Goal: Information Seeking & Learning: Learn about a topic

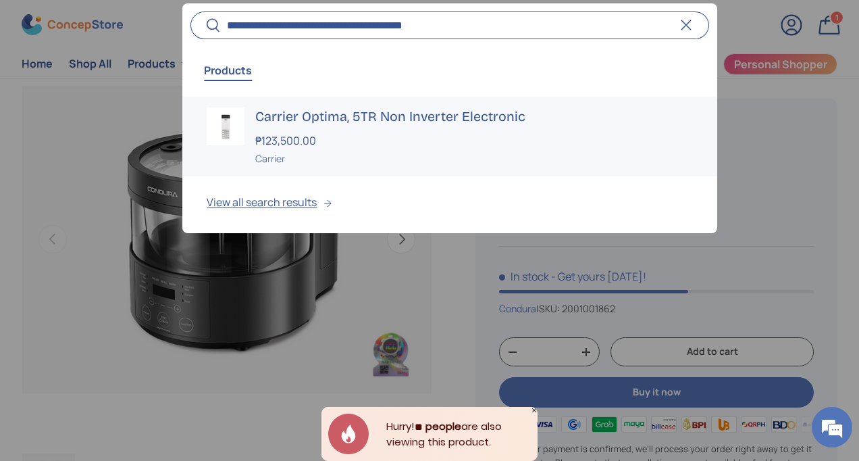
type input "**********"
click at [190, 11] on button "Search" at bounding box center [205, 27] width 30 height 32
click at [363, 126] on div "Carrier Optima, 5TR Non Inverter Electronic ₱123,500.00 Unit price / Unavailabl…" at bounding box center [473, 136] width 437 height 59
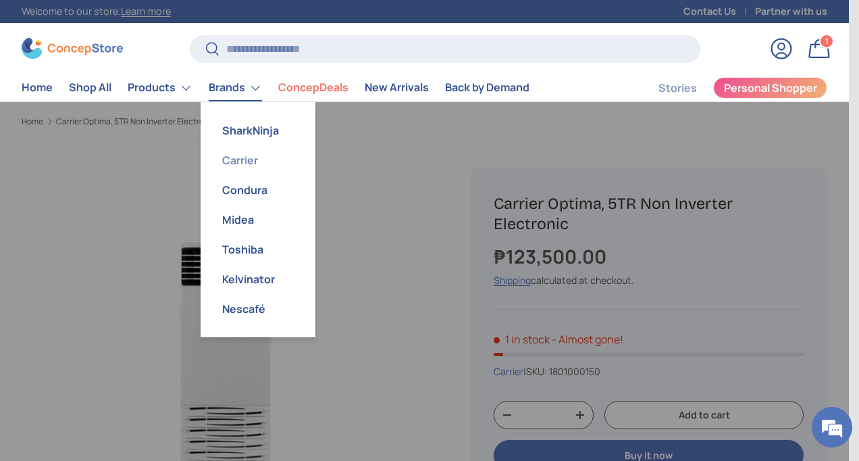
click at [242, 159] on link "Carrier" at bounding box center [258, 160] width 99 height 30
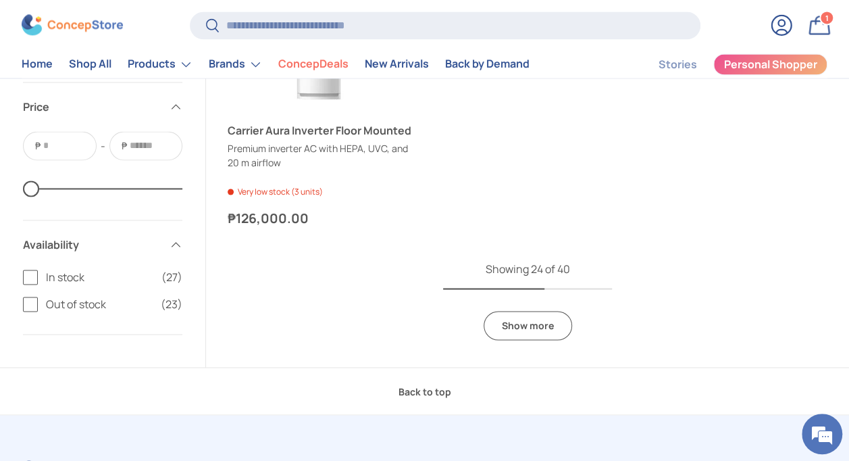
scroll to position [3445, 0]
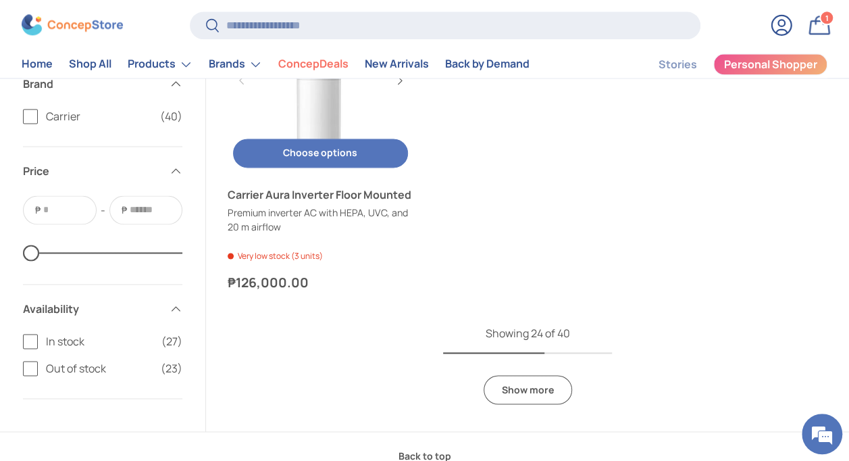
click at [316, 115] on link "Carrier Aura Inverter Floor Mounted" at bounding box center [321, 80] width 186 height 186
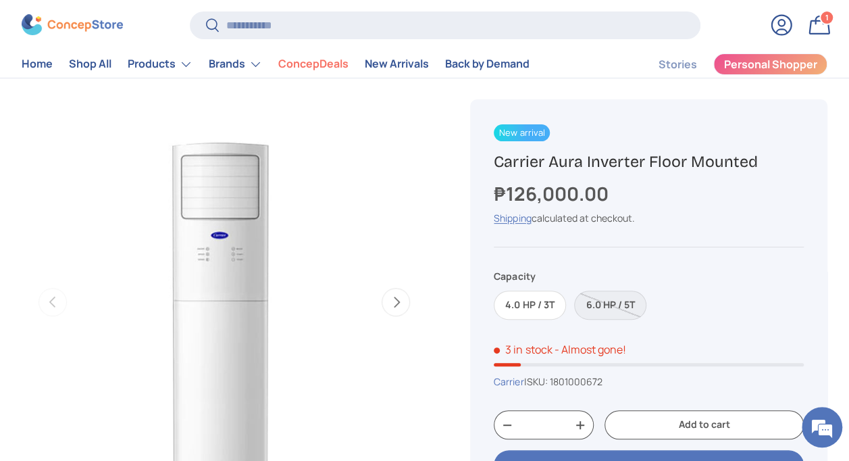
scroll to position [68, 0]
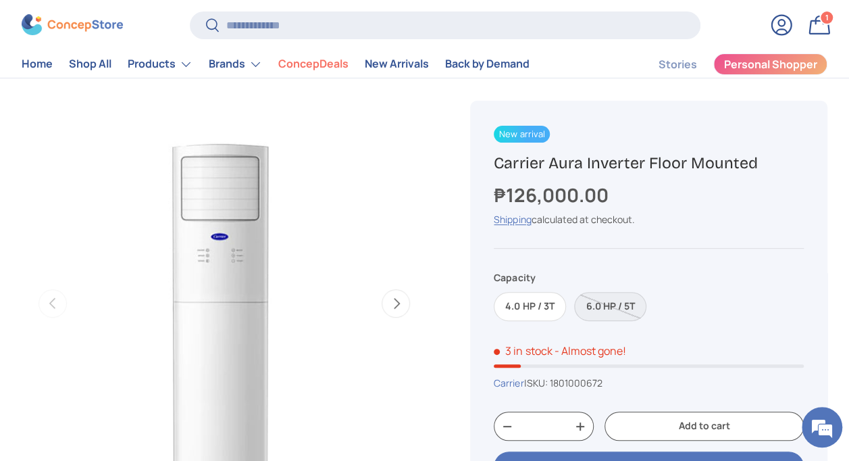
click at [601, 311] on label "6.0 HP / 5T" at bounding box center [610, 306] width 72 height 29
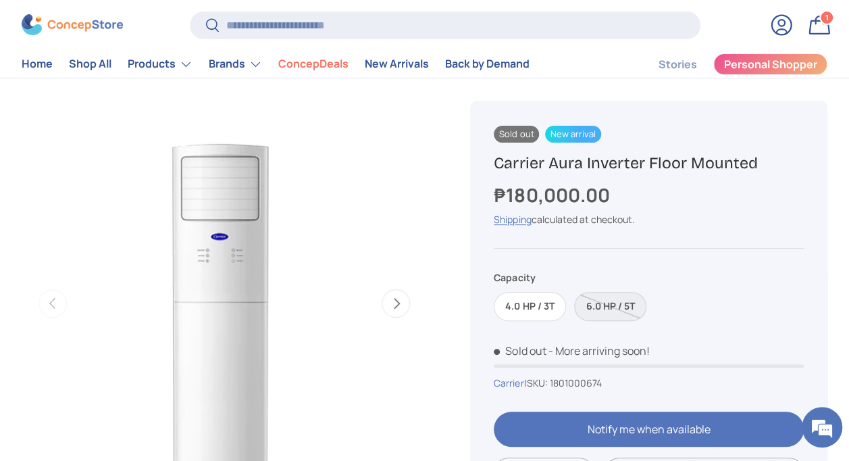
click at [600, 303] on label "6.0 HP / 5T" at bounding box center [610, 306] width 72 height 29
drag, startPoint x: 493, startPoint y: 163, endPoint x: 819, endPoint y: 165, distance: 325.6
click at [819, 165] on div "New arrival Sold out New arrival Carrier Aura Inverter Floor Mounted ₱180,000.0…" at bounding box center [648, 361] width 357 height 521
copy h1 "Carrier Aura Inverter Floor Mounted"
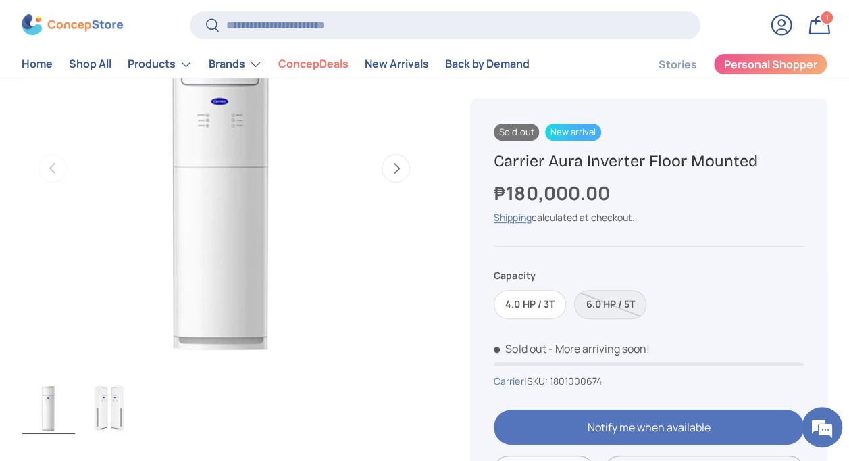
scroll to position [135, 0]
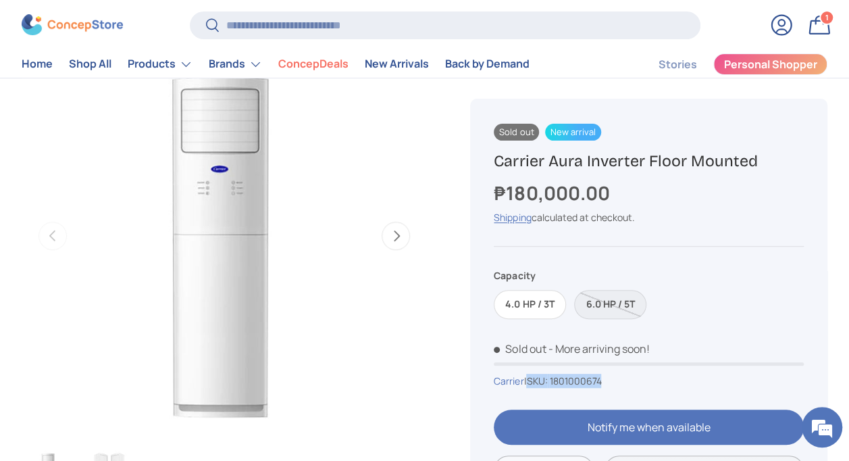
drag, startPoint x: 534, startPoint y: 379, endPoint x: 634, endPoint y: 385, distance: 100.1
click at [634, 385] on div "Carrier | SKU: 1801000674" at bounding box center [649, 381] width 310 height 14
copy span "SKU: 1801000674"
